Goal: Task Accomplishment & Management: Use online tool/utility

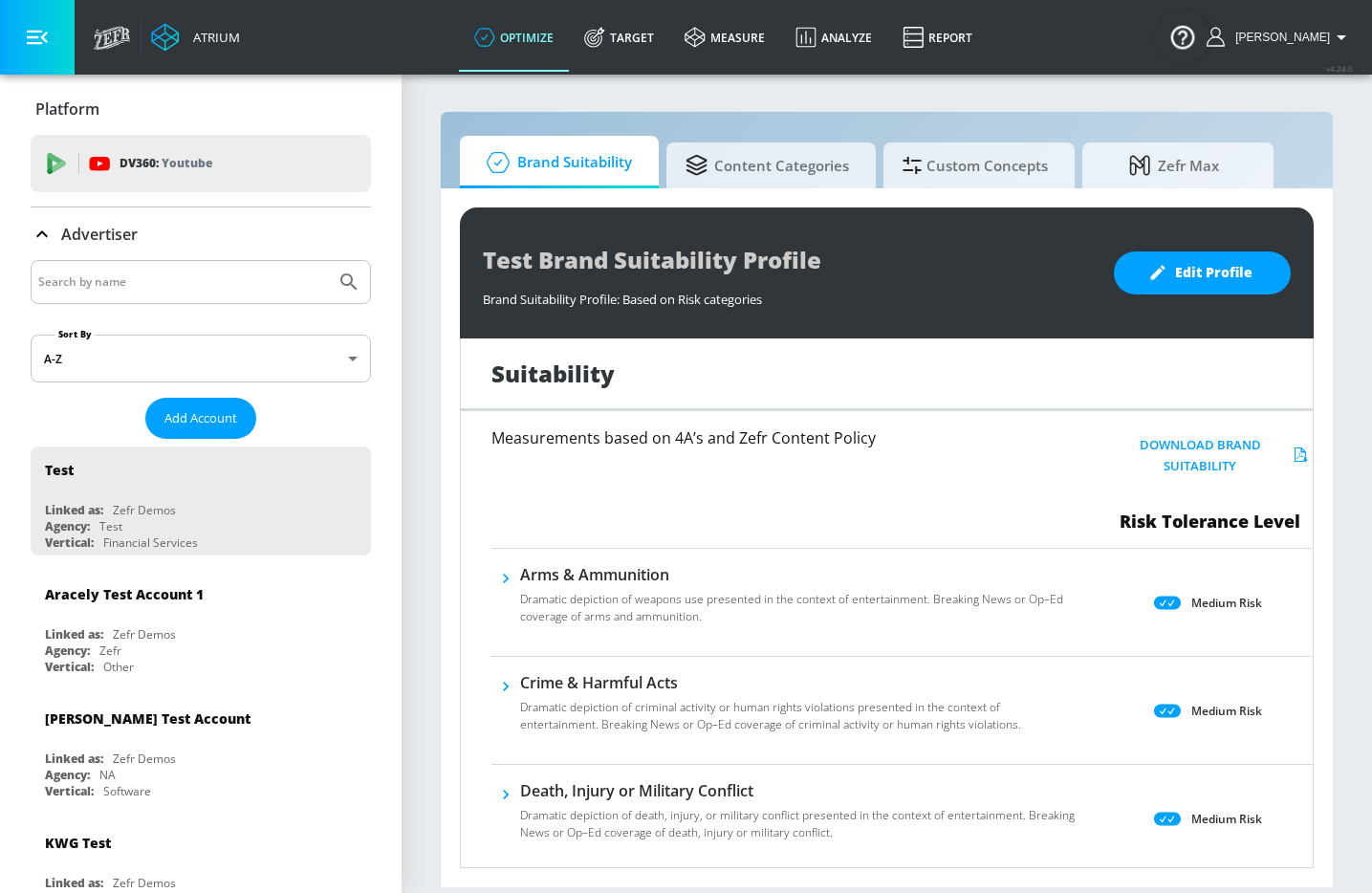
click at [214, 284] on input "Search by name" at bounding box center [183, 282] width 290 height 25
type input "[PERSON_NAME]"
click at [327, 261] on button "Submit Search" at bounding box center [348, 282] width 42 height 42
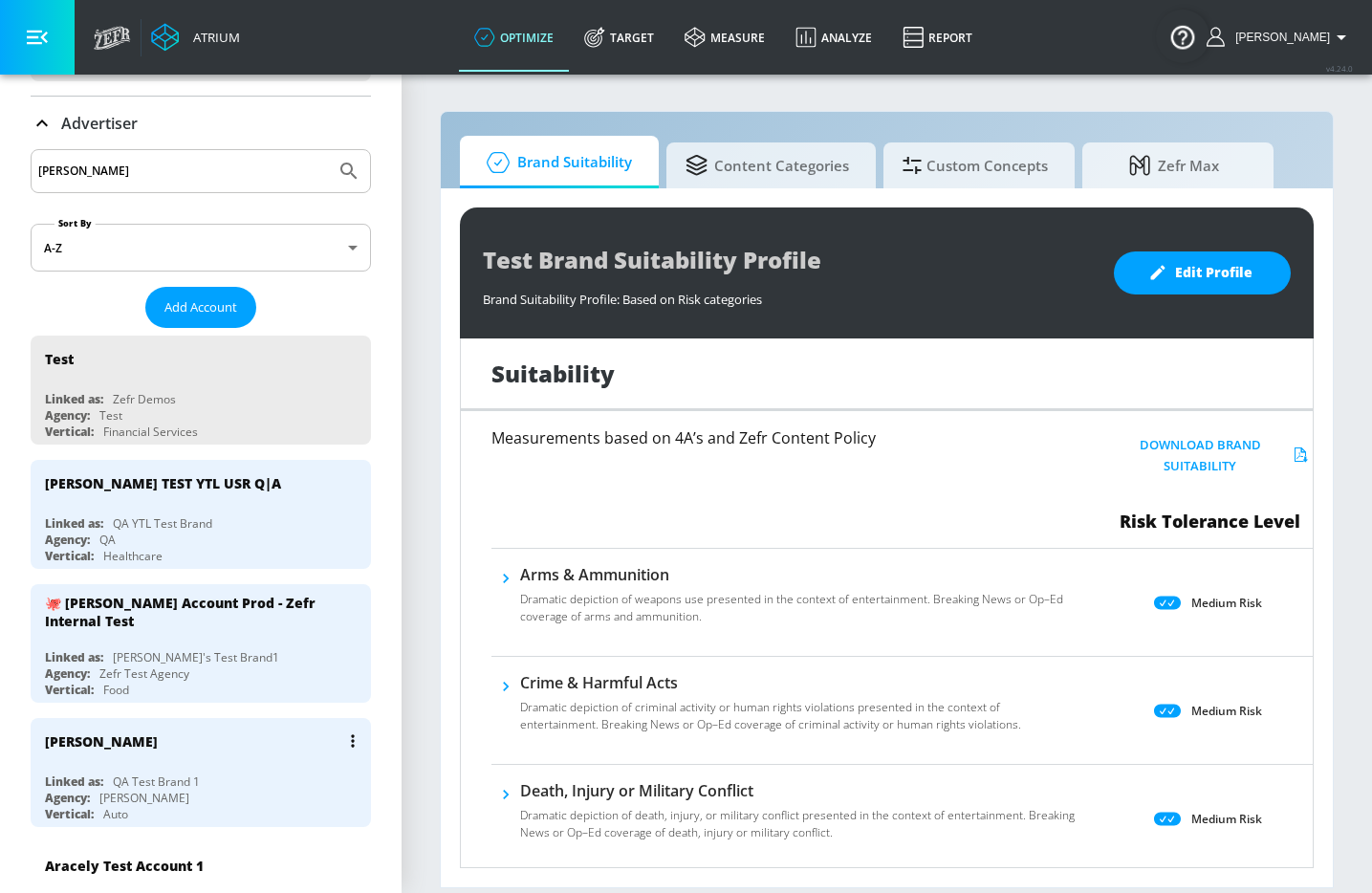
scroll to position [150, 0]
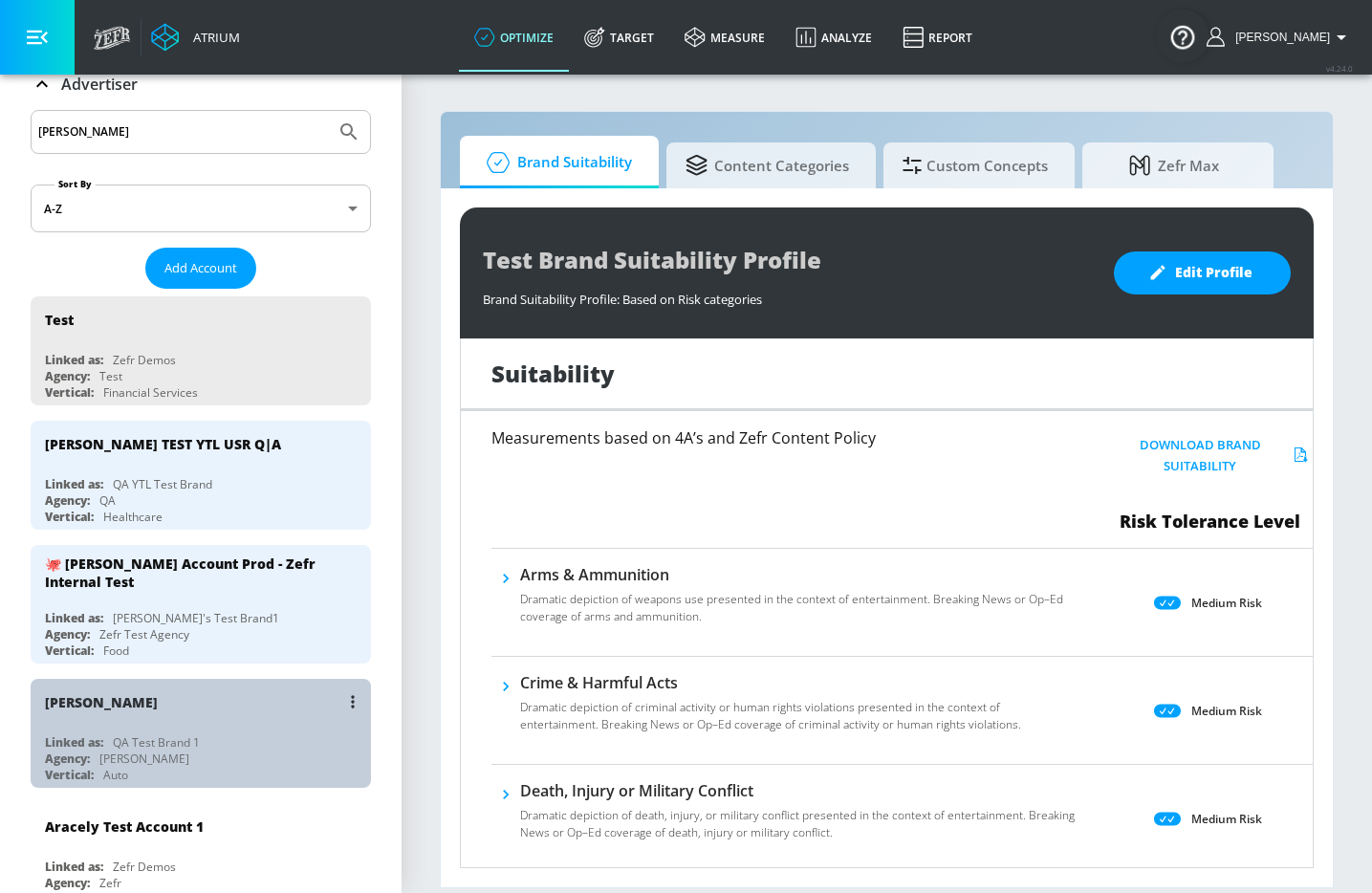
click at [167, 712] on div "[PERSON_NAME]" at bounding box center [205, 702] width 322 height 46
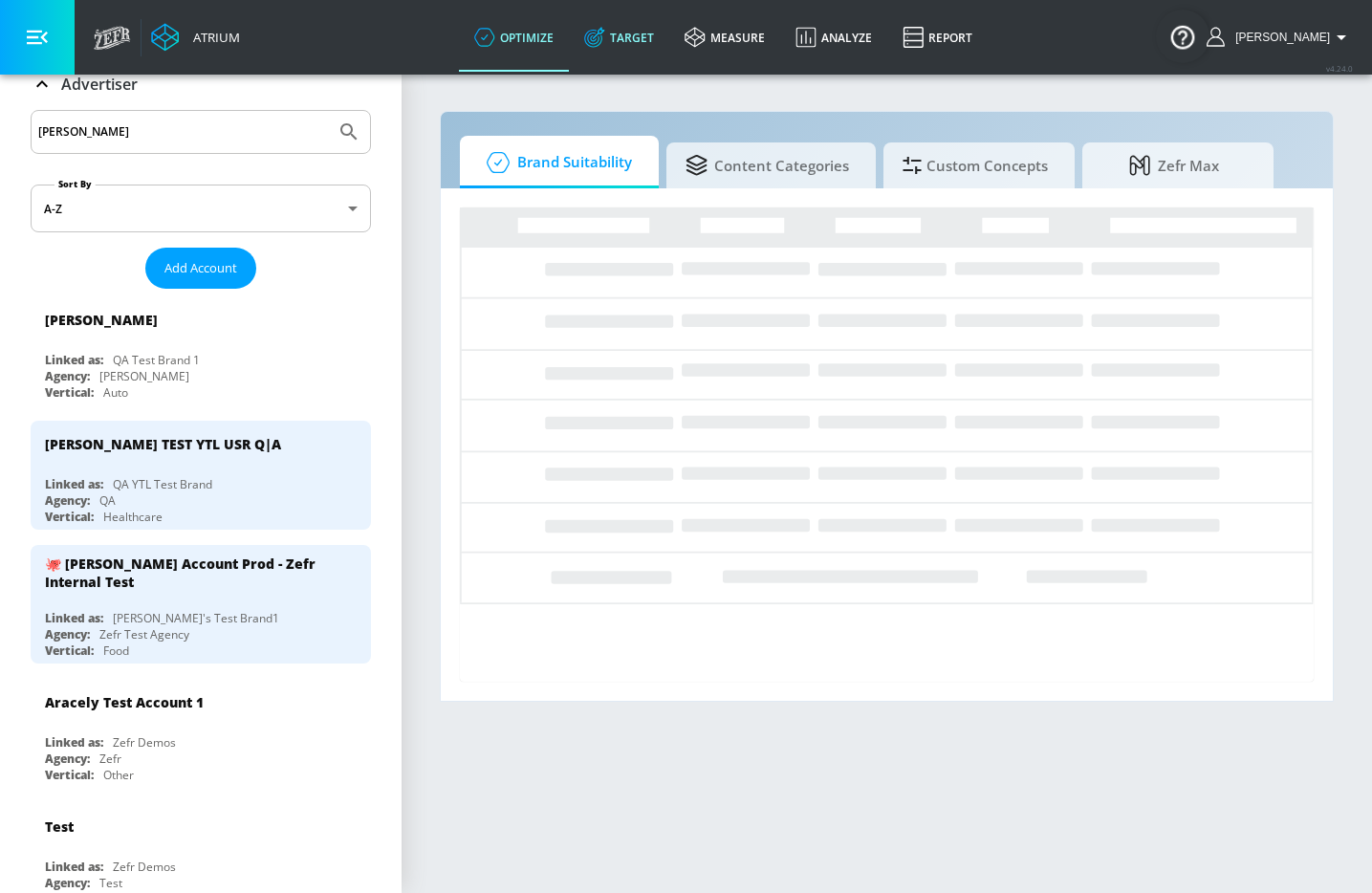
click at [664, 25] on link "Target" at bounding box center [618, 37] width 100 height 69
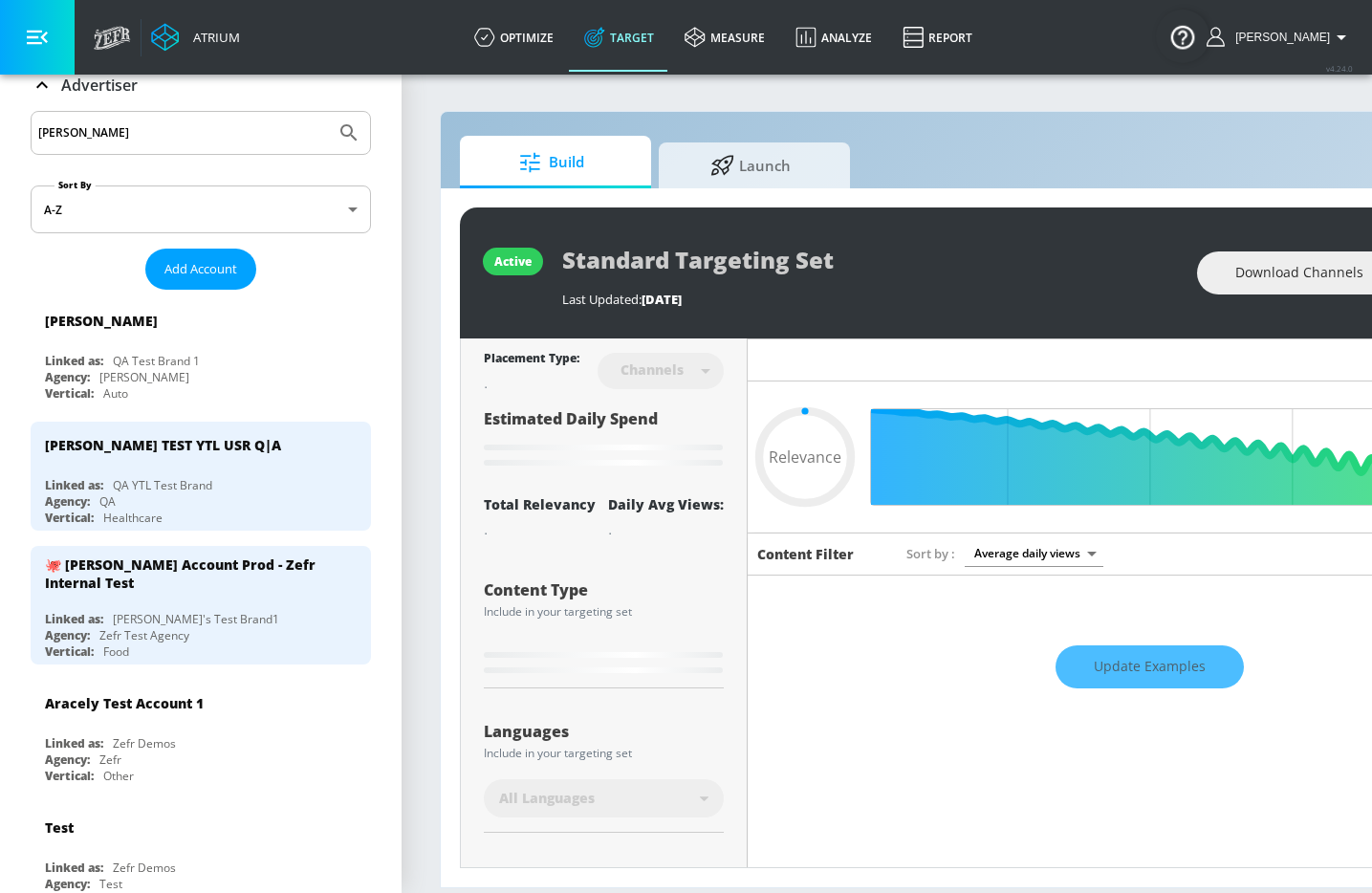
type input "0.05"
click at [747, 187] on div "Build Launch active Standard Targeting Set Last Updated: [DATE] Download Channe…" at bounding box center [1006, 499] width 1132 height 777
click at [738, 181] on span "Launch" at bounding box center [751, 162] width 146 height 46
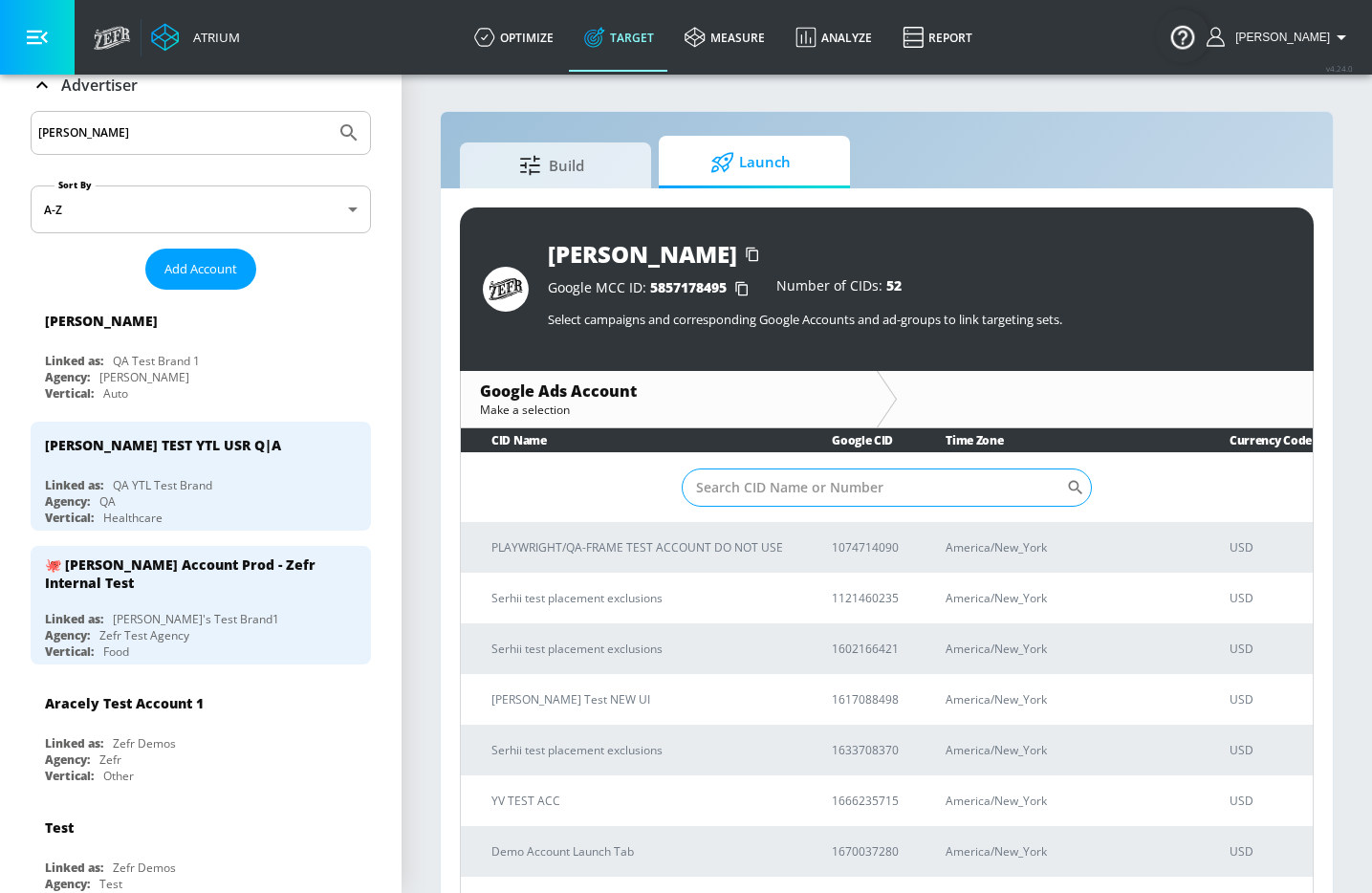
click at [761, 485] on input "Sort By" at bounding box center [875, 487] width 386 height 38
type input "vus"
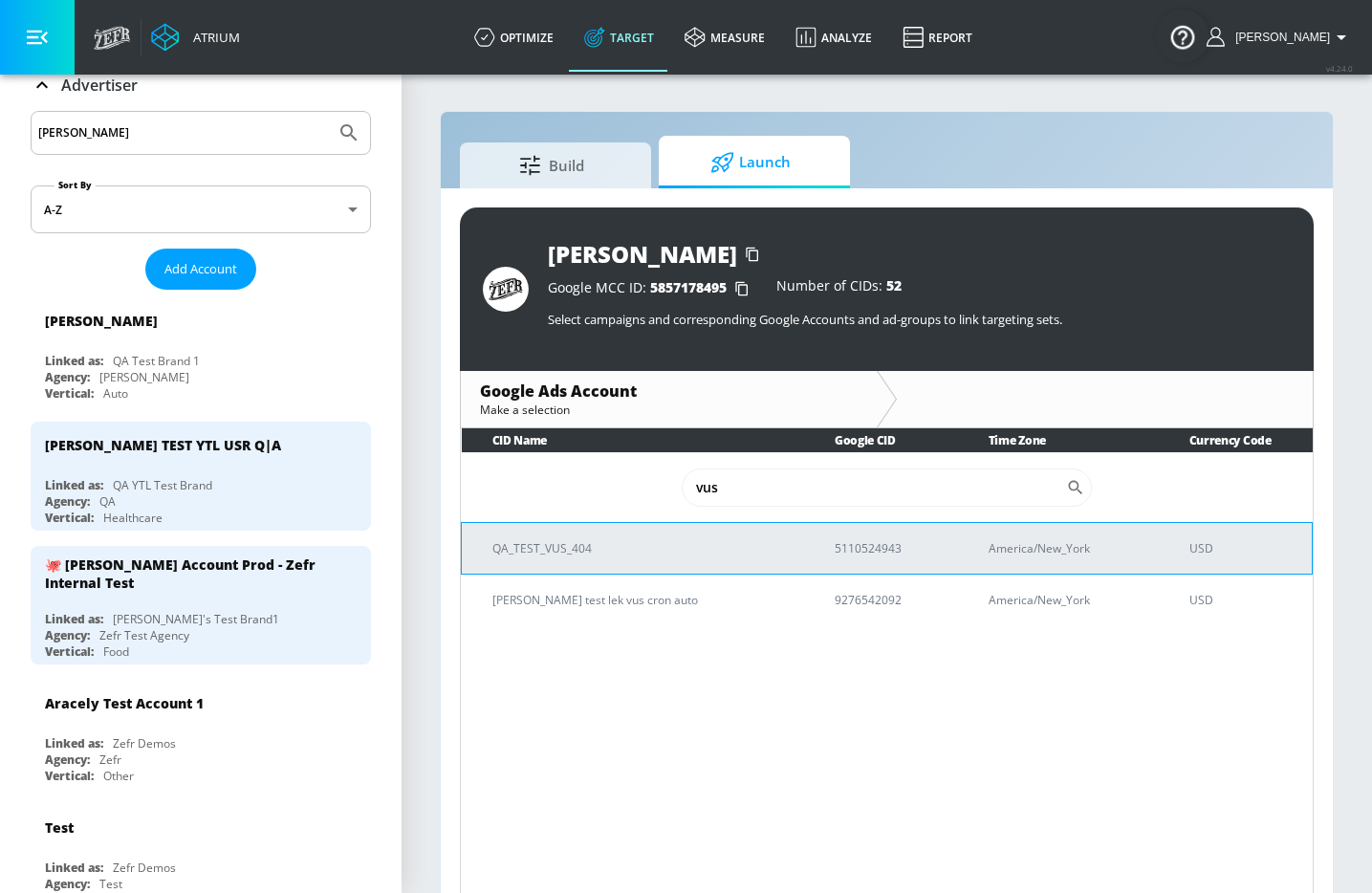
click at [613, 536] on td "QA_TEST_VUS_404" at bounding box center [633, 547] width 342 height 52
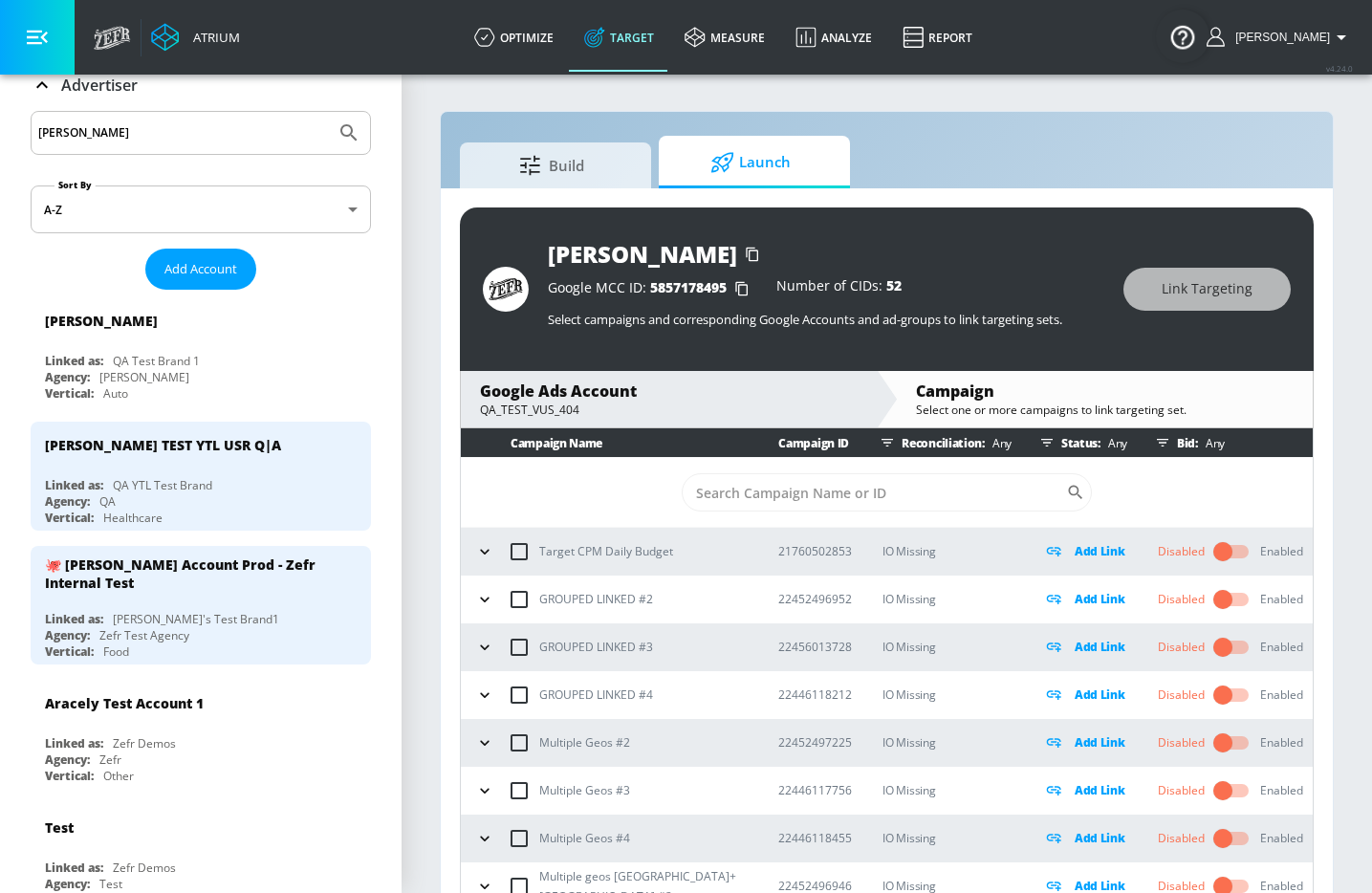
scroll to position [3, 0]
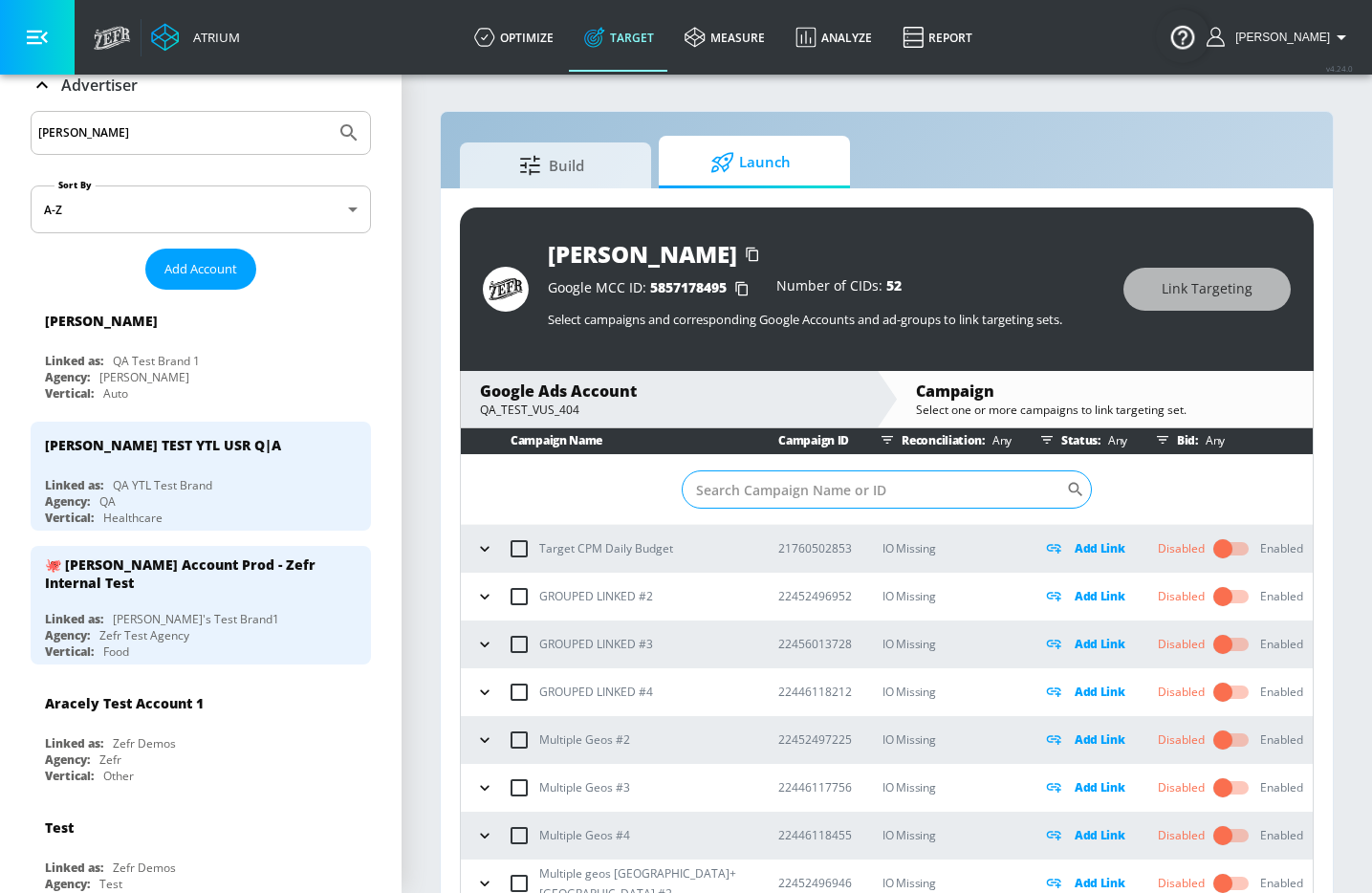
click at [905, 499] on input "Sort By" at bounding box center [875, 489] width 386 height 38
type input "js"
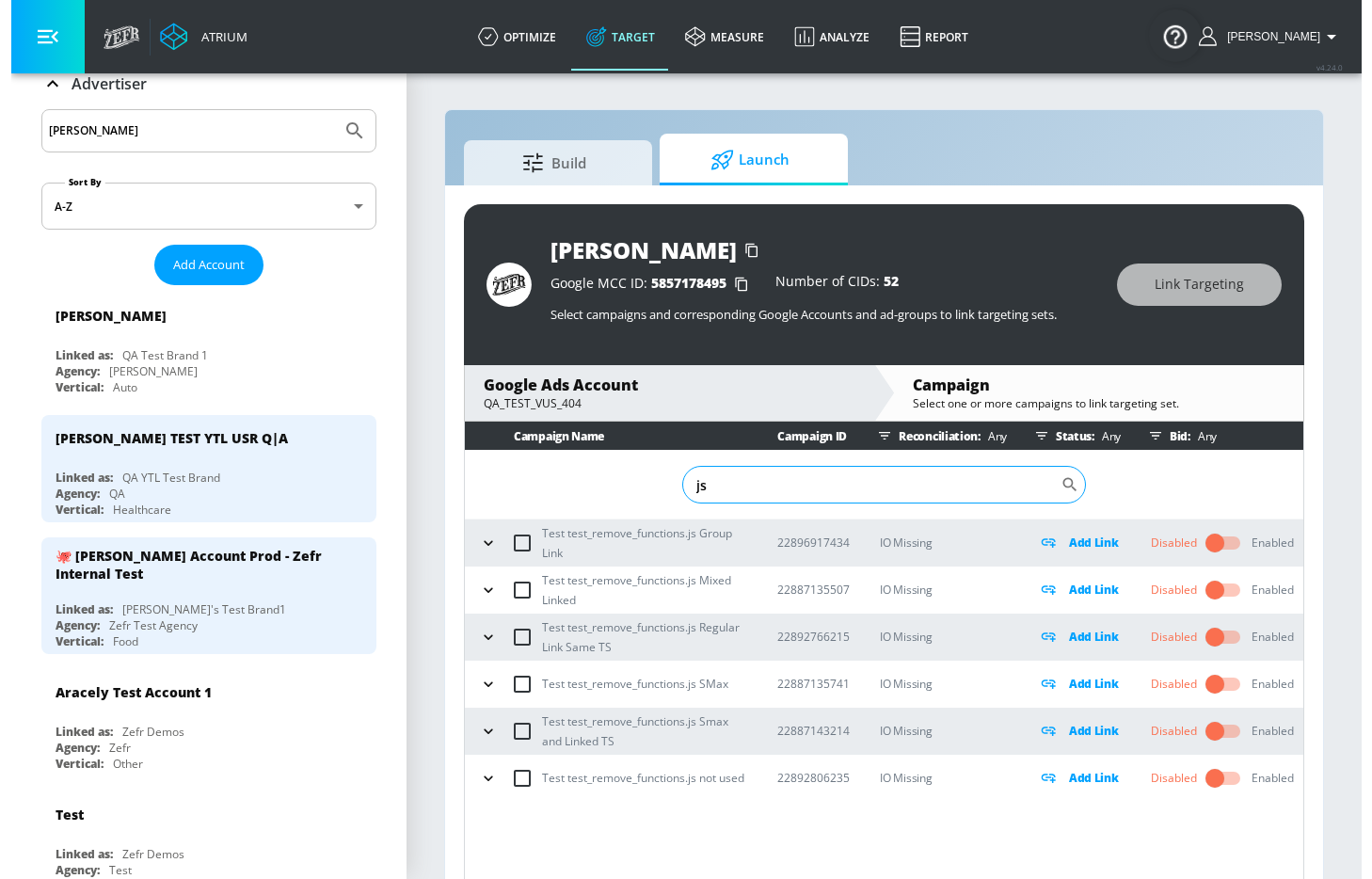
scroll to position [0, 0]
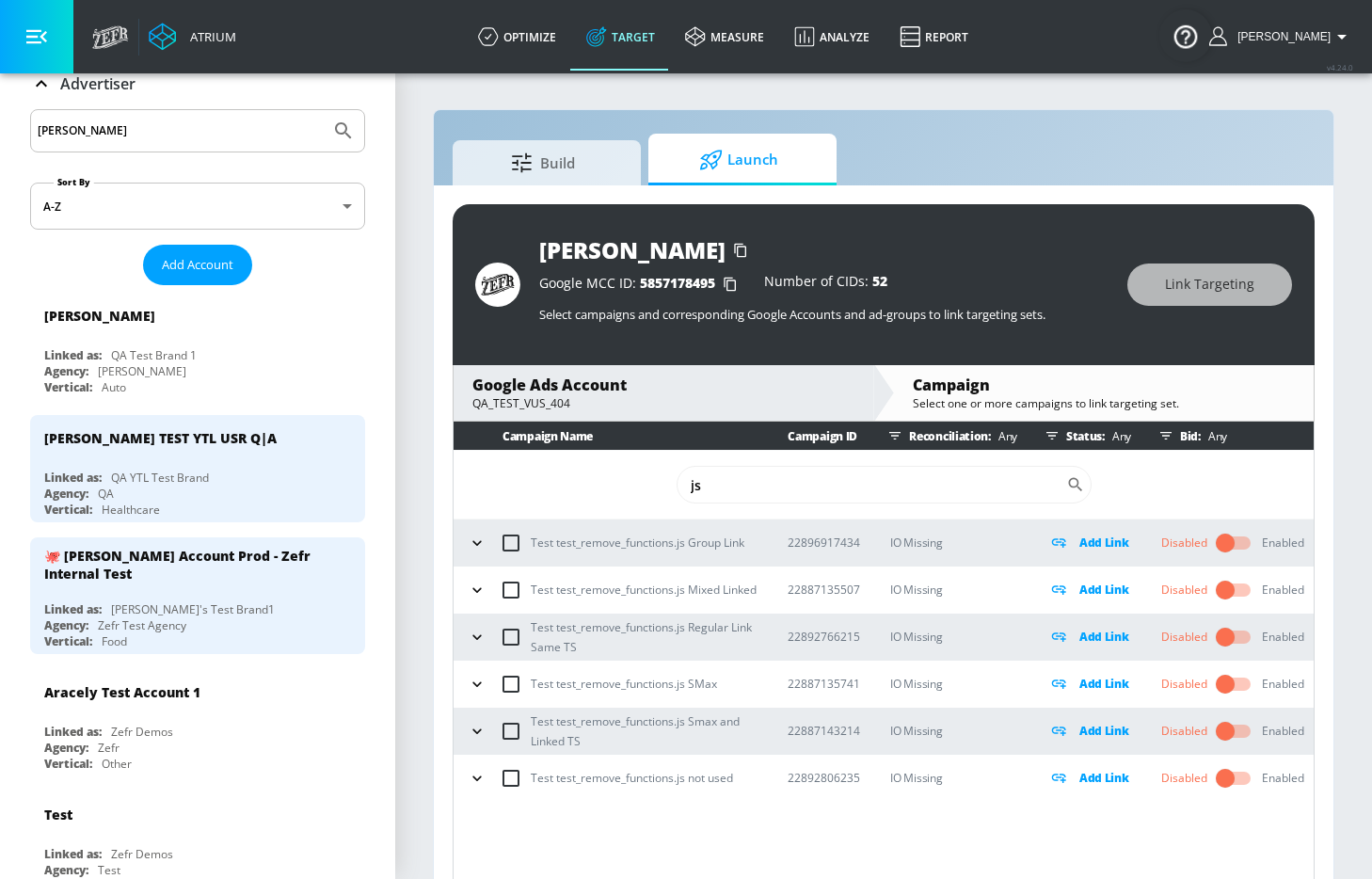
click at [1240, 547] on input "checkbox" at bounding box center [1225, 542] width 107 height 35
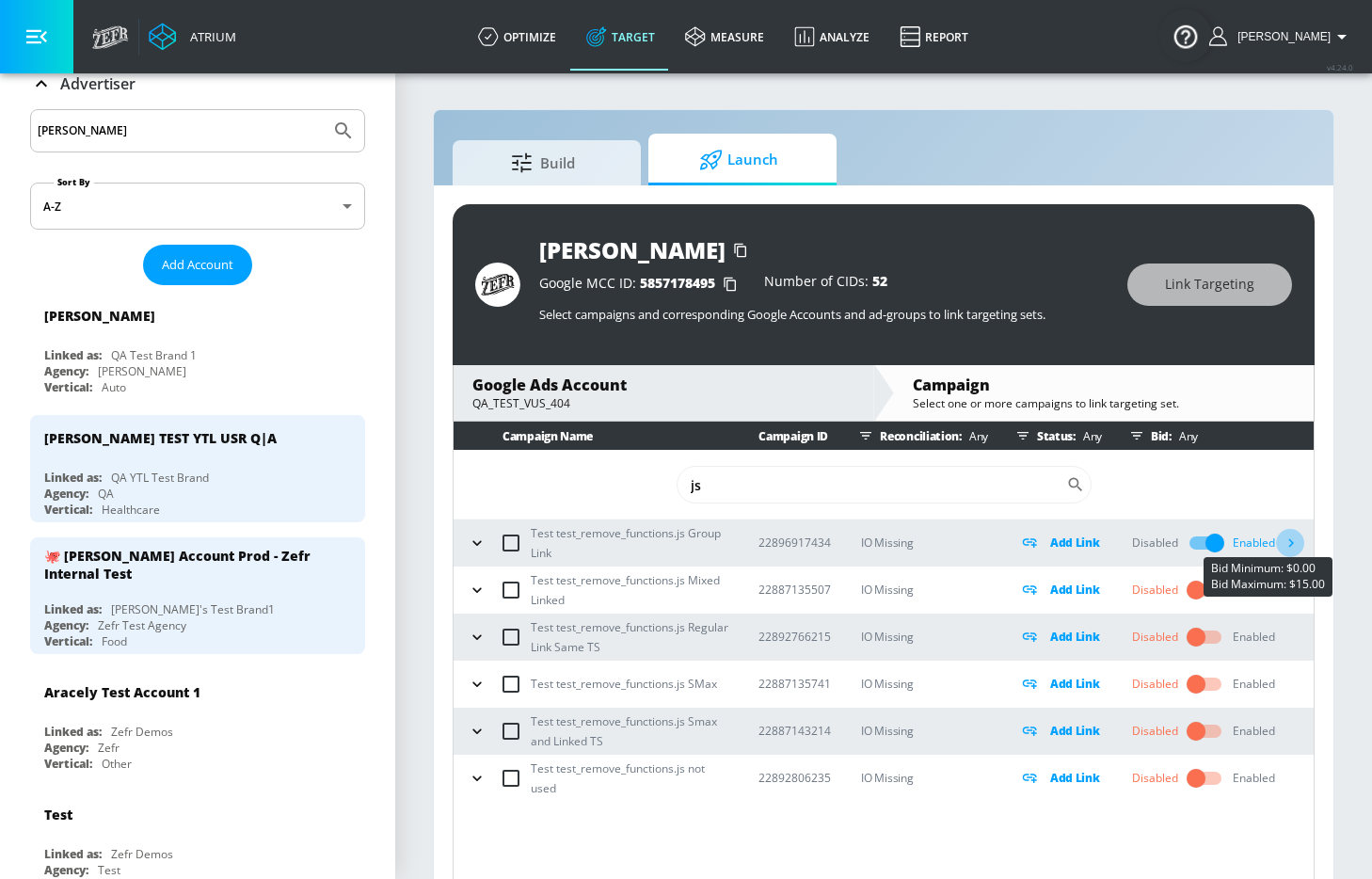
click at [1290, 540] on icon "button" at bounding box center [1290, 542] width 20 height 20
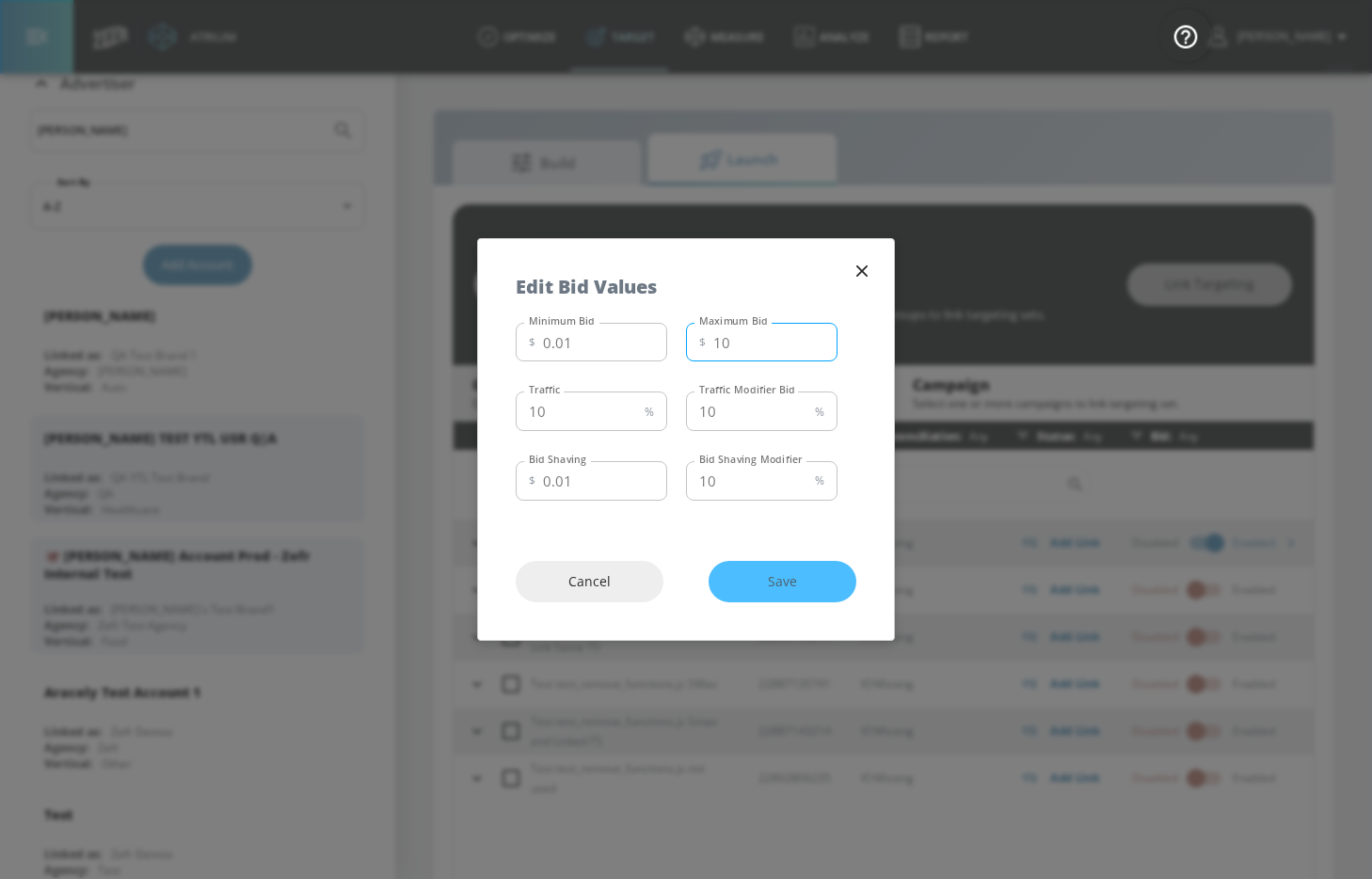
click at [751, 347] on input "10" at bounding box center [775, 341] width 124 height 39
type input "52"
drag, startPoint x: 609, startPoint y: 342, endPoint x: 469, endPoint y: 335, distance: 140.2
click at [469, 335] on div "Edit Bid Values Minimum Bid $ 0.01 Minimum Bid Maximum Bid $ 52 Maximum Bid Tra…" at bounding box center [686, 439] width 1372 height 879
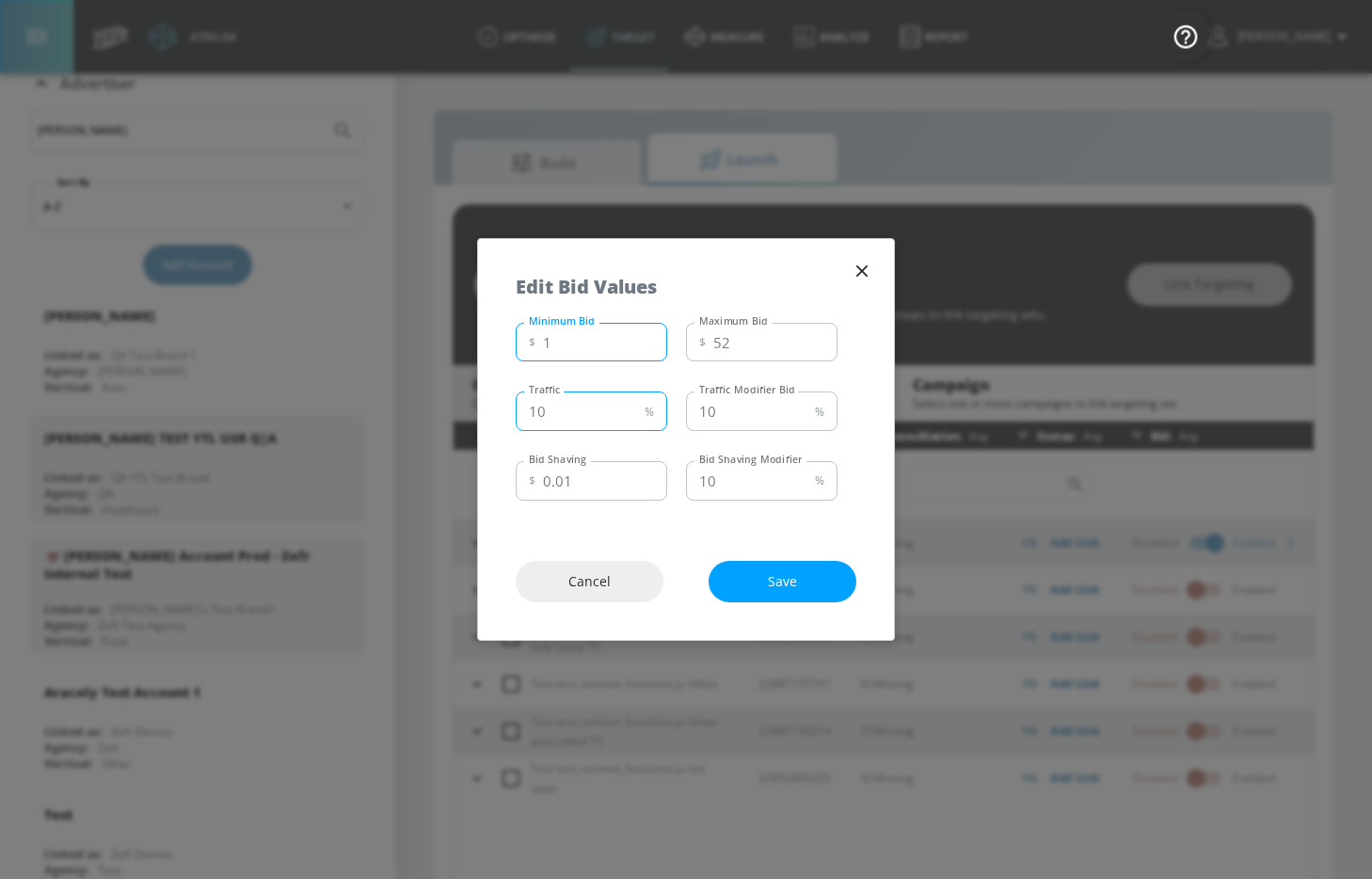
type input "1"
click at [590, 404] on input "10" at bounding box center [576, 410] width 121 height 39
type input "10.1"
click at [739, 409] on input "10" at bounding box center [746, 410] width 121 height 39
type input "10.3"
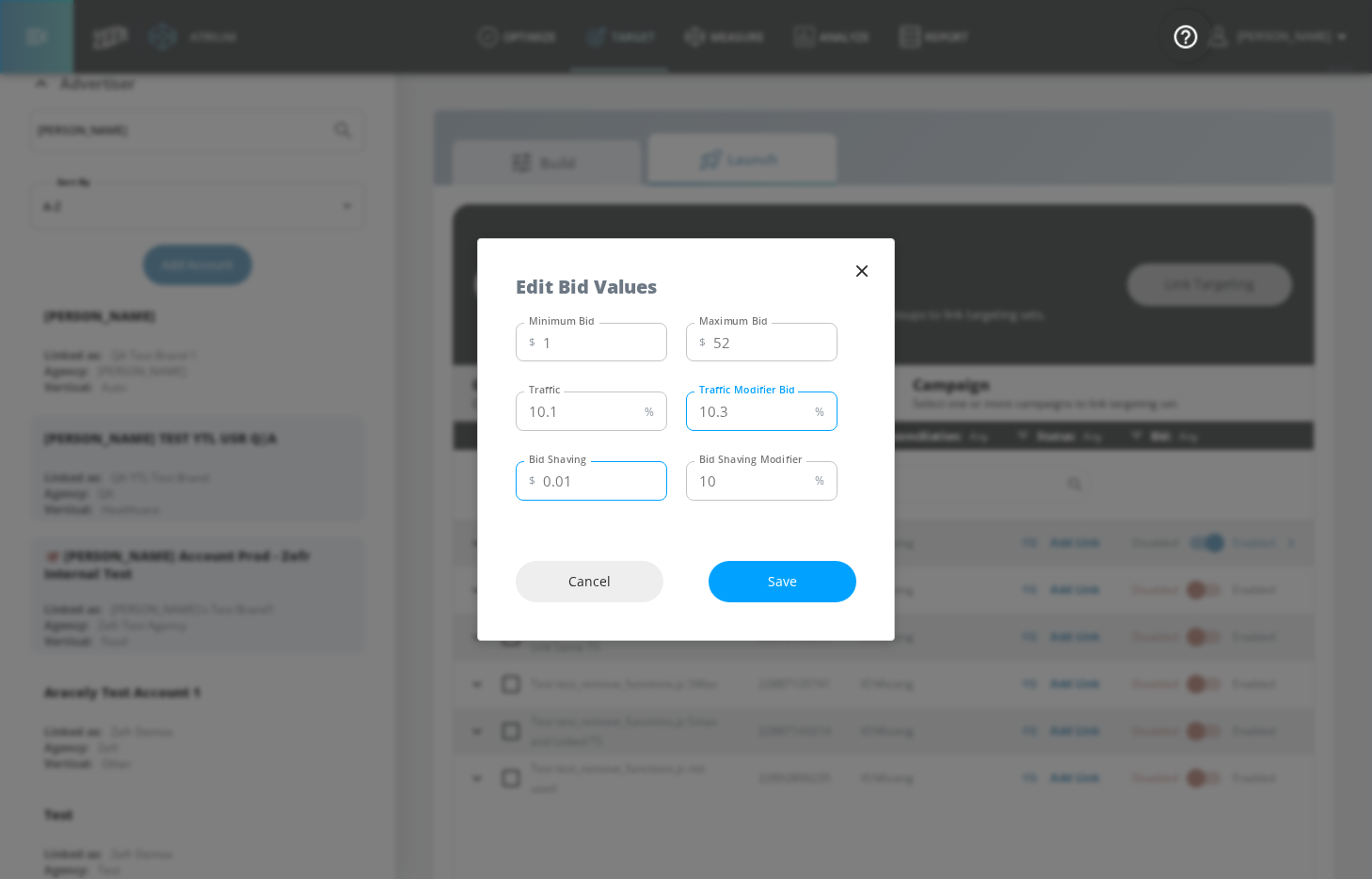
click at [611, 478] on input "0.01" at bounding box center [605, 480] width 124 height 39
type input "0.04"
click at [736, 473] on input "10" at bounding box center [746, 480] width 121 height 39
type input "10.2"
click at [761, 580] on span "Save" at bounding box center [782, 582] width 73 height 24
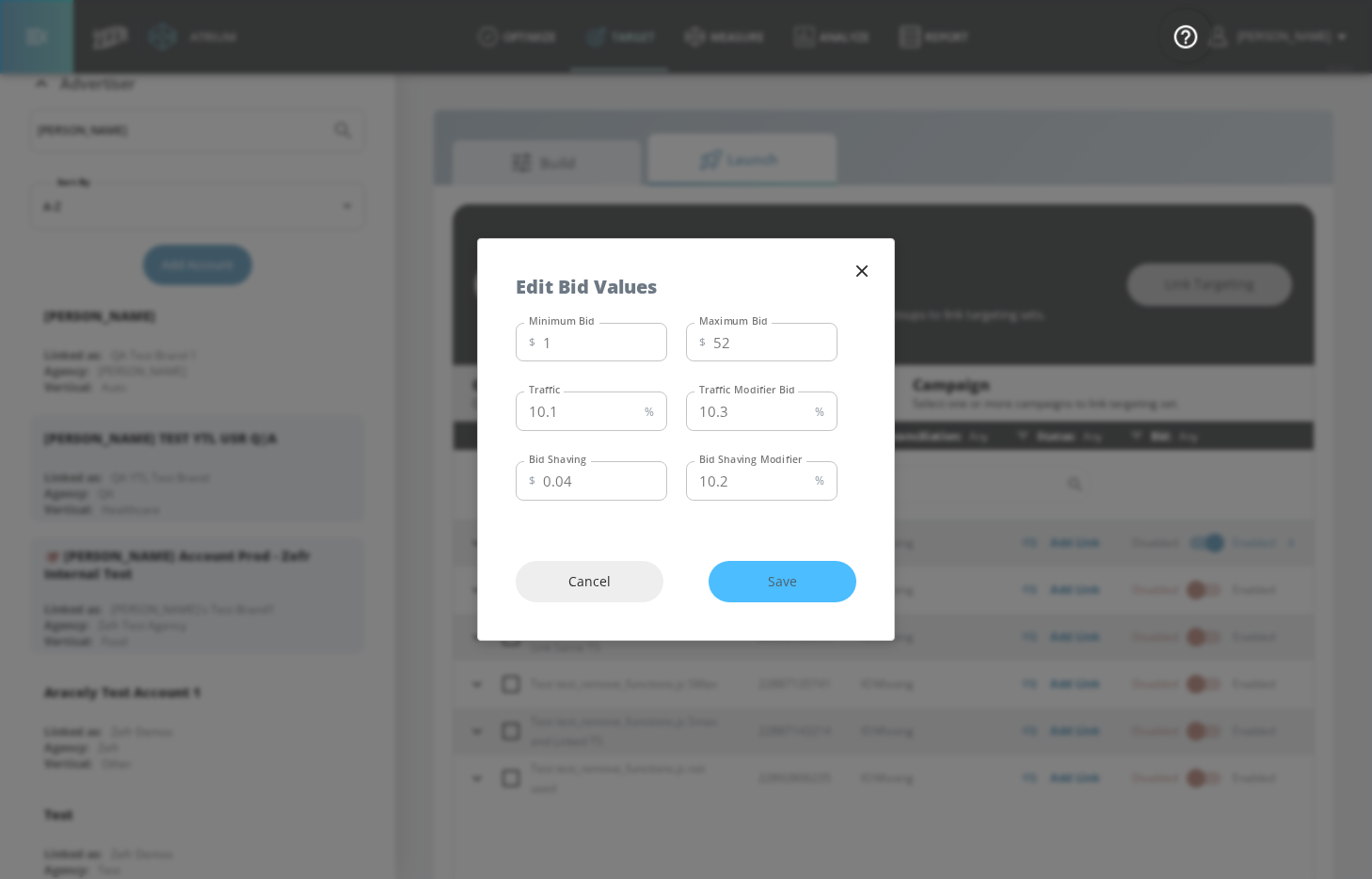
click at [856, 267] on icon "button" at bounding box center [861, 272] width 21 height 21
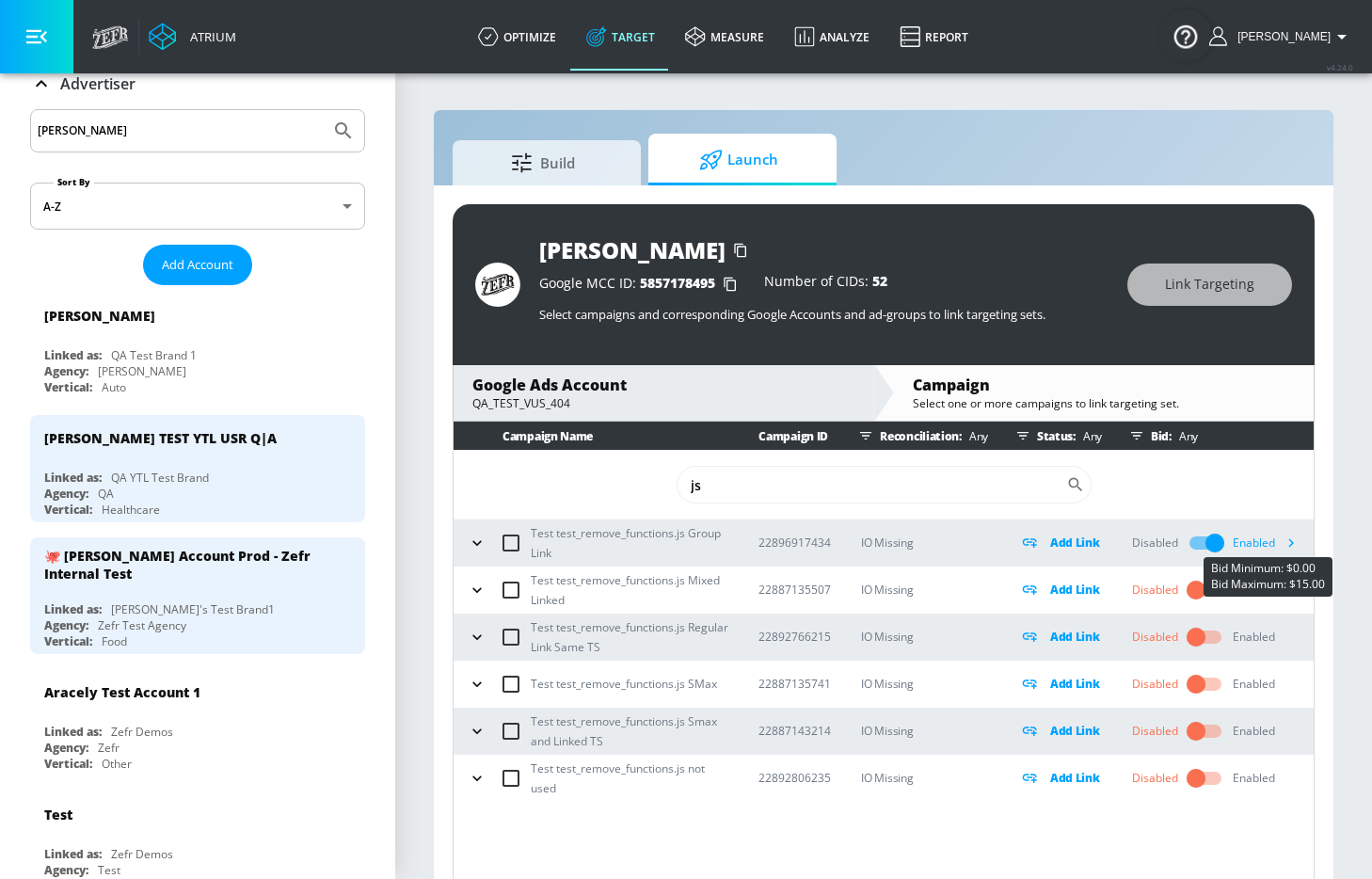
click at [1291, 549] on icon "button" at bounding box center [1290, 542] width 20 height 20
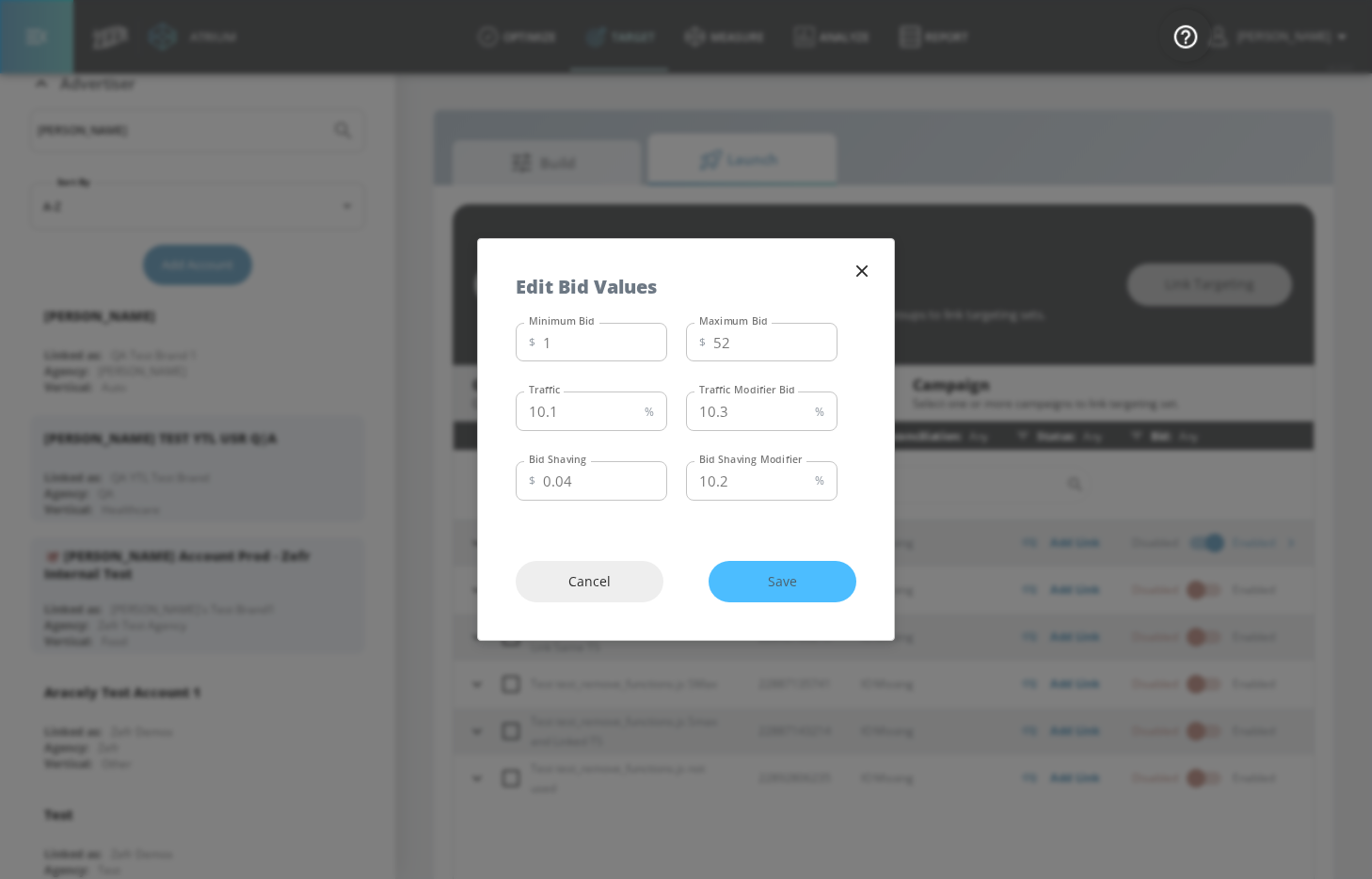
click at [864, 267] on icon "button" at bounding box center [861, 271] width 11 height 11
